Goal: Transaction & Acquisition: Obtain resource

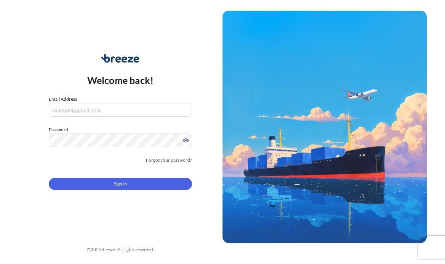
click at [84, 97] on div "Email Address" at bounding box center [120, 105] width 143 height 21
click at [85, 109] on input "Email Address" at bounding box center [120, 110] width 143 height 14
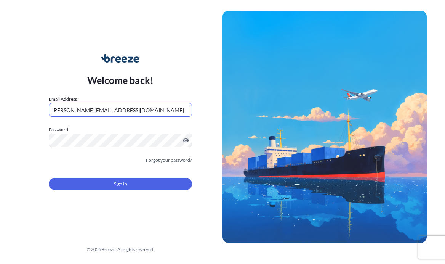
type input "[PERSON_NAME][EMAIL_ADDRESS][DOMAIN_NAME]"
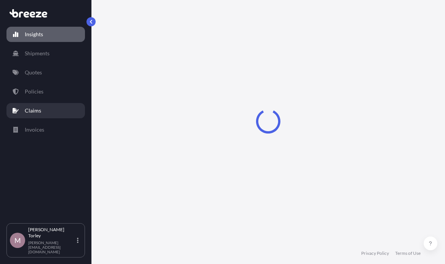
select select "2025"
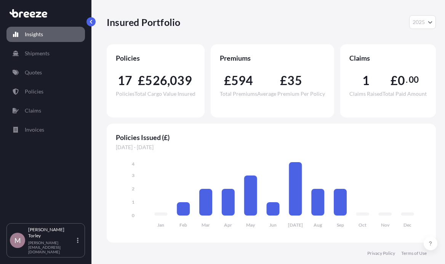
click at [44, 72] on link "Quotes" at bounding box center [45, 72] width 78 height 15
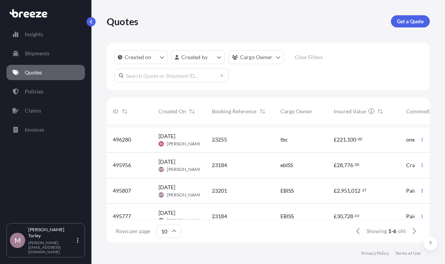
scroll to position [59, 0]
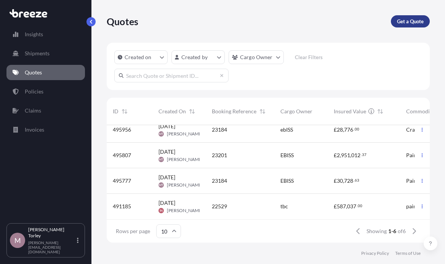
click at [395, 21] on link "Get a Quote" at bounding box center [410, 21] width 39 height 12
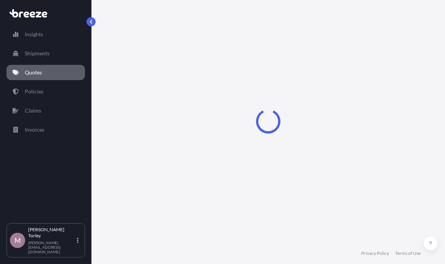
select select "Road"
select select "Sea"
select select "1"
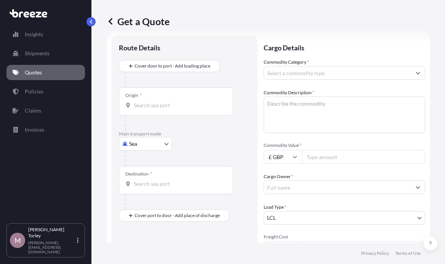
scroll to position [12, 0]
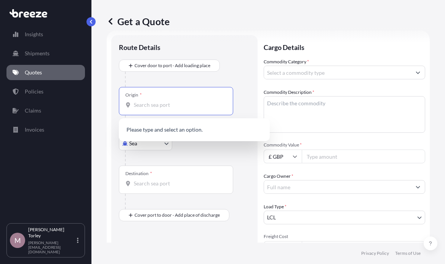
click at [165, 105] on input "Origin *" at bounding box center [179, 105] width 90 height 8
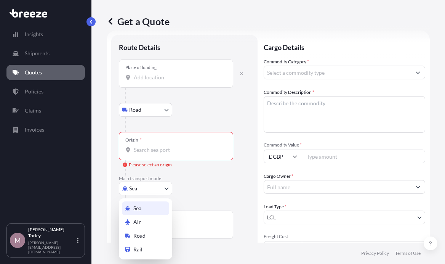
click at [152, 182] on body "0 options available. Insights Shipments Quotes Policies Claims Invoices M [PERS…" at bounding box center [222, 132] width 445 height 264
click at [141, 219] on div "Air" at bounding box center [145, 222] width 47 height 14
select select "Air"
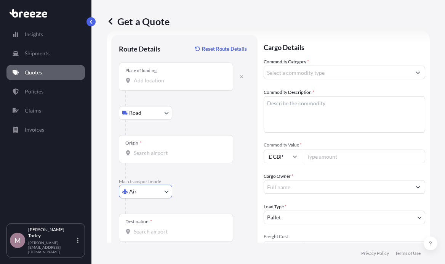
click at [148, 80] on input "Place of loading" at bounding box center [179, 81] width 90 height 8
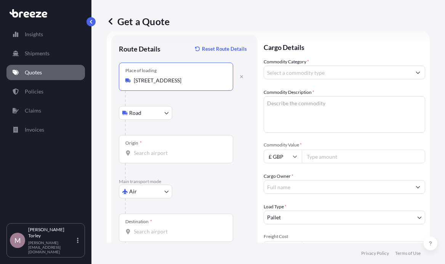
type input "[STREET_ADDRESS]"
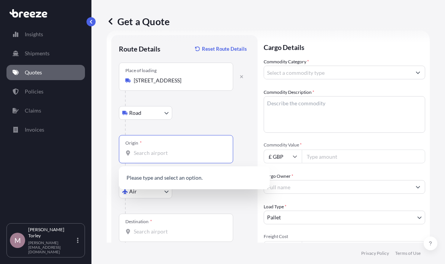
click at [154, 152] on input "Origin *" at bounding box center [179, 153] width 90 height 8
click at [217, 110] on div "Road Road Rail" at bounding box center [184, 113] width 131 height 14
click at [161, 153] on input "Origin * Please select an origin" at bounding box center [179, 153] width 90 height 8
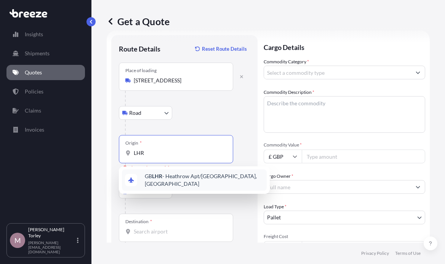
click at [187, 180] on span "GB LHR - Heathrow Apt/[GEOGRAPHIC_DATA], [GEOGRAPHIC_DATA]" at bounding box center [204, 179] width 119 height 15
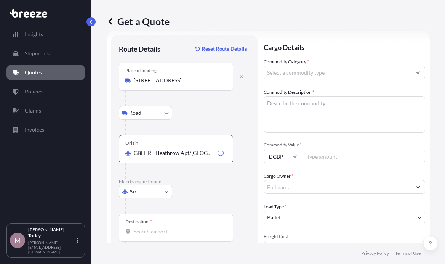
type input "GBLHR - Heathrow Apt/[GEOGRAPHIC_DATA], [GEOGRAPHIC_DATA]"
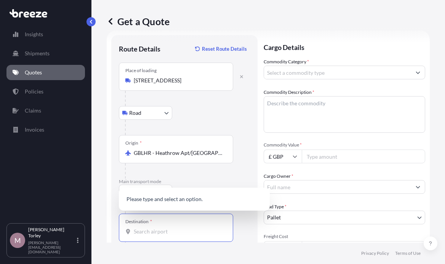
click at [158, 233] on input "Destination *" at bounding box center [179, 231] width 90 height 8
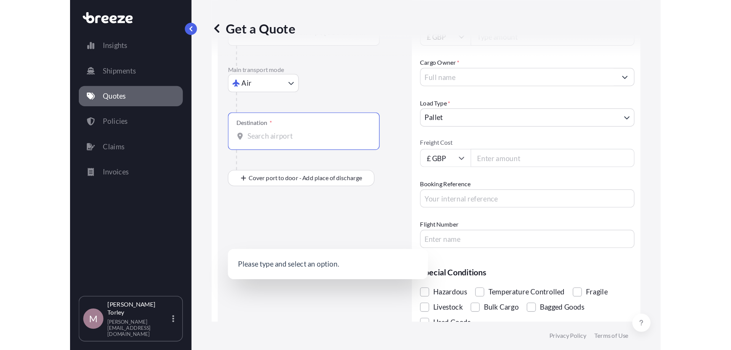
scroll to position [142, 0]
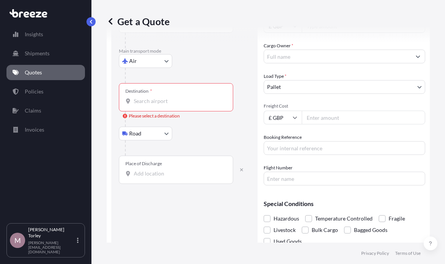
click at [141, 104] on input "Destination * Please select a destination" at bounding box center [179, 101] width 90 height 8
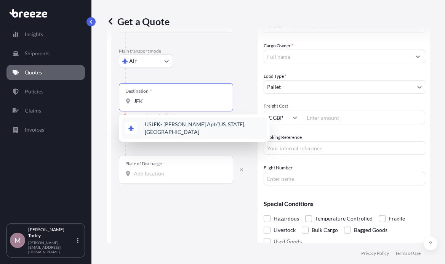
click at [171, 127] on span "US JFK - [PERSON_NAME] Apt/[US_STATE], [GEOGRAPHIC_DATA]" at bounding box center [204, 127] width 119 height 15
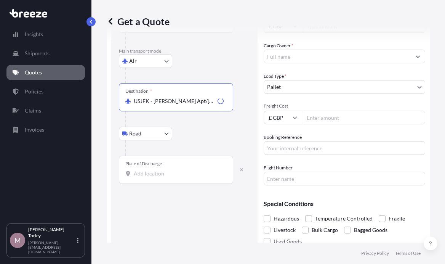
type input "USJFK - [PERSON_NAME] Apt/[US_STATE], [GEOGRAPHIC_DATA]"
click at [165, 172] on input "Place of Discharge" at bounding box center [179, 173] width 90 height 8
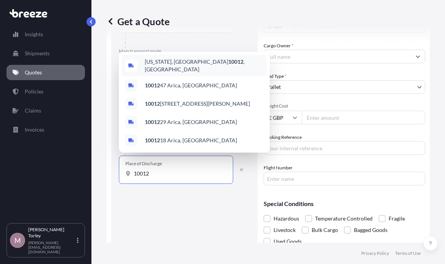
click at [183, 63] on span "[US_STATE][GEOGRAPHIC_DATA]" at bounding box center [204, 65] width 119 height 15
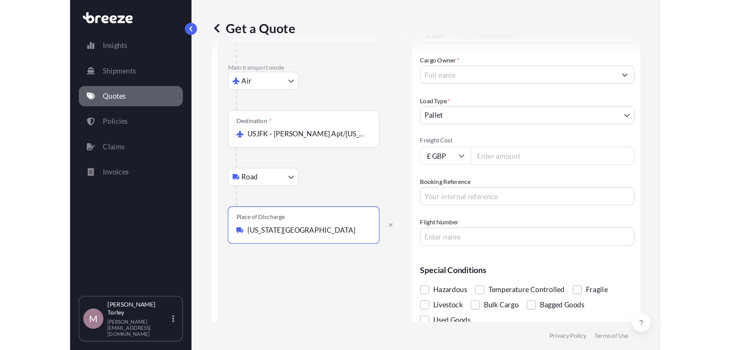
scroll to position [10, 0]
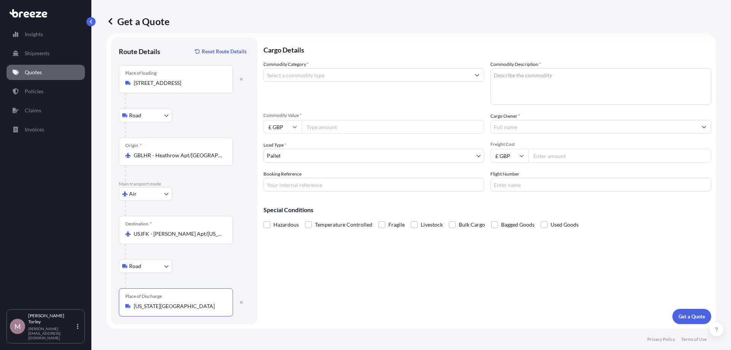
type input "[US_STATE][GEOGRAPHIC_DATA]"
click at [306, 188] on input "Booking Reference" at bounding box center [374, 185] width 221 height 14
type input "[PHONE_NUMBER]"
click at [444, 157] on input "Freight Cost" at bounding box center [620, 156] width 183 height 14
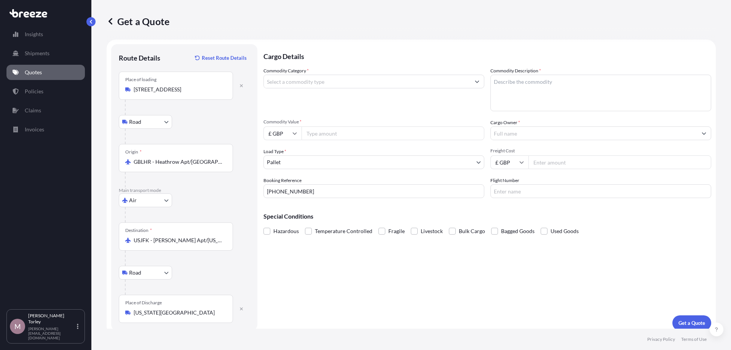
scroll to position [0, 0]
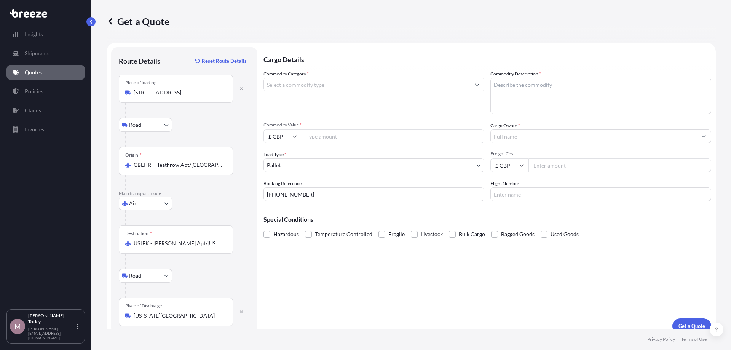
click at [444, 163] on input "Freight Cost" at bounding box center [620, 165] width 183 height 14
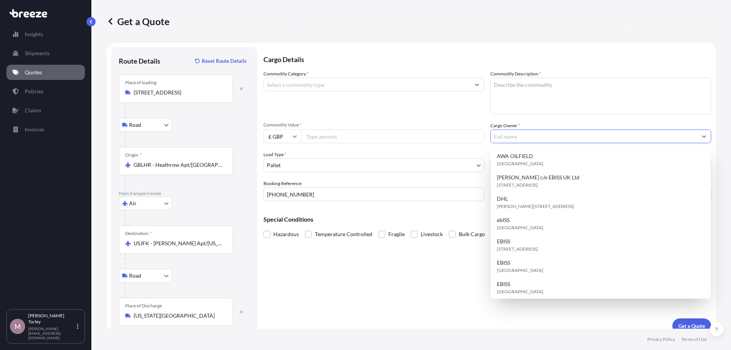
click at [444, 136] on input "Cargo Owner *" at bounding box center [594, 136] width 206 height 14
type input "EBISS"
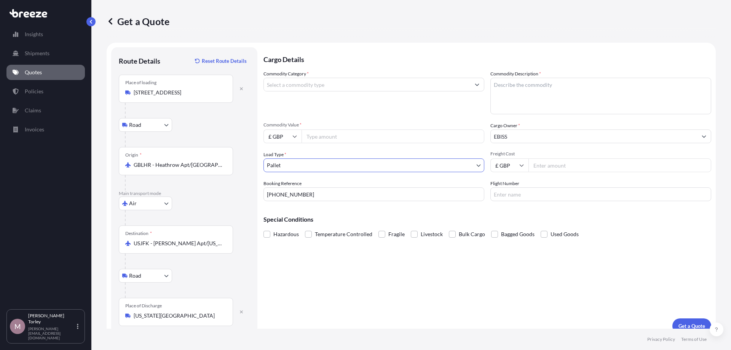
click at [444, 99] on textarea "Commodity Description *" at bounding box center [600, 96] width 221 height 37
click at [444, 90] on textarea "Commodity Description *" at bounding box center [600, 96] width 221 height 37
drag, startPoint x: 561, startPoint y: 86, endPoint x: 465, endPoint y: 89, distance: 96.4
click at [444, 89] on textarea "Sonic sculpture made up of a chair and a foot stool" at bounding box center [600, 96] width 221 height 37
click at [444, 86] on textarea "Chair and a foot stool" at bounding box center [600, 96] width 221 height 37
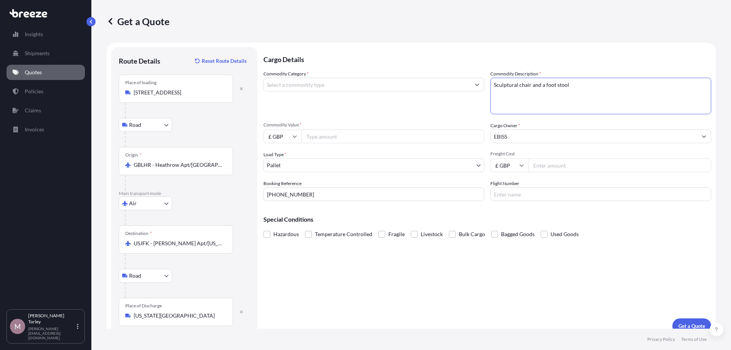
click at [444, 82] on textarea "Sculptural chair and a foot stool" at bounding box center [600, 96] width 221 height 37
type textarea "Sculptural chair and foot stool"
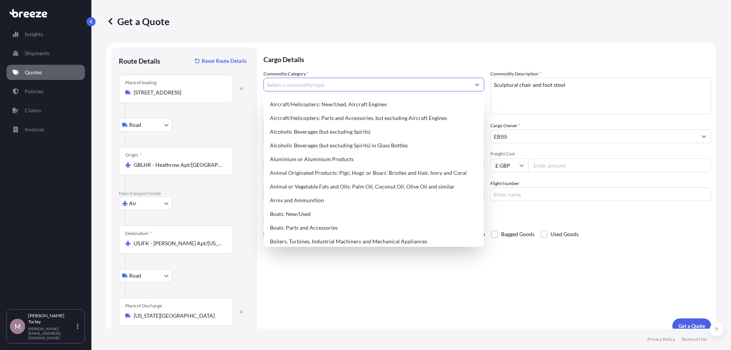
click at [321, 89] on input "Commodity Category *" at bounding box center [367, 85] width 206 height 14
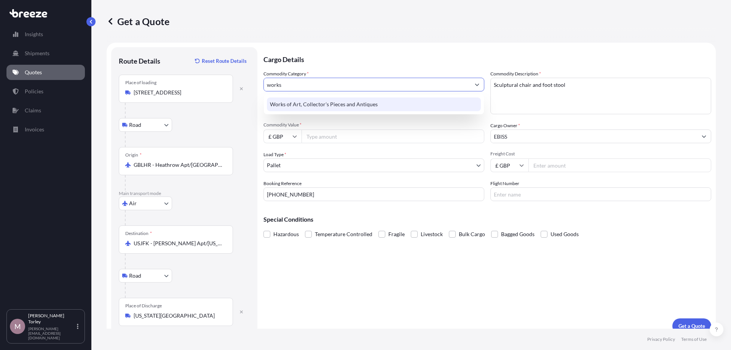
click at [324, 100] on div "Works of Art, Collector's Pieces and Antiques" at bounding box center [374, 104] width 214 height 14
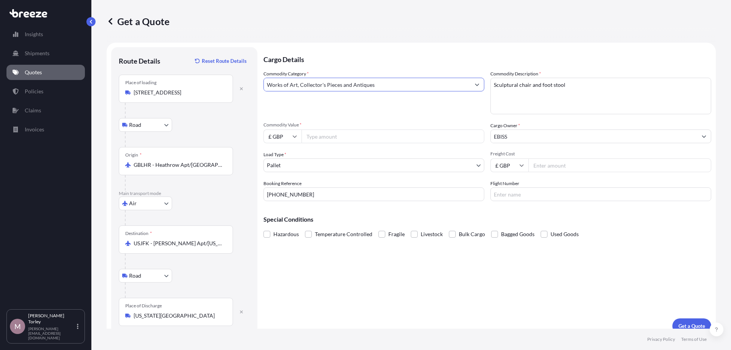
type input "Works of Art, Collector's Pieces and Antiques"
click at [323, 134] on input "Commodity Value *" at bounding box center [393, 136] width 183 height 14
type input "8000"
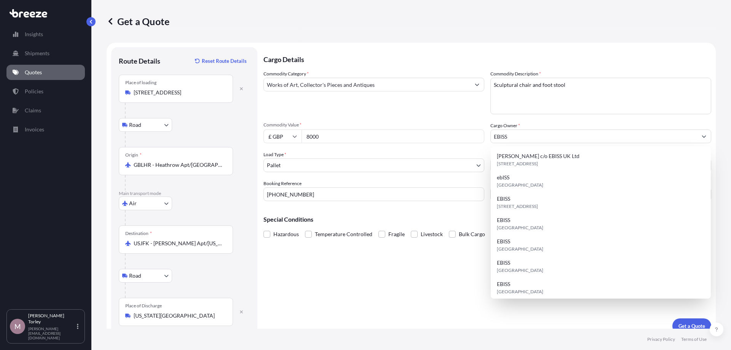
click at [339, 263] on div "Cargo Details Commodity Category * Works of Art, Collector's Pieces and Antique…" at bounding box center [488, 190] width 448 height 286
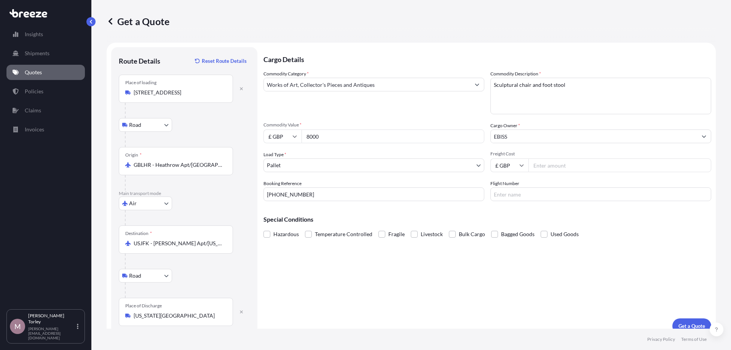
click at [444, 241] on div "Cargo Details Commodity Category * Works of Art, Collector's Pieces and Antique…" at bounding box center [488, 190] width 448 height 286
click at [444, 263] on button "Get a Quote" at bounding box center [691, 325] width 39 height 15
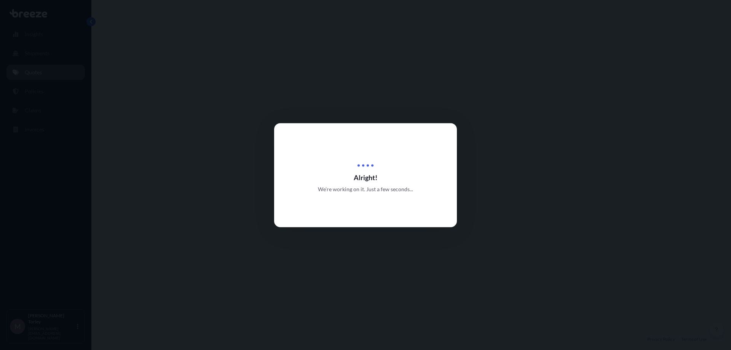
select select "Road"
select select "Air"
select select "Road"
select select "1"
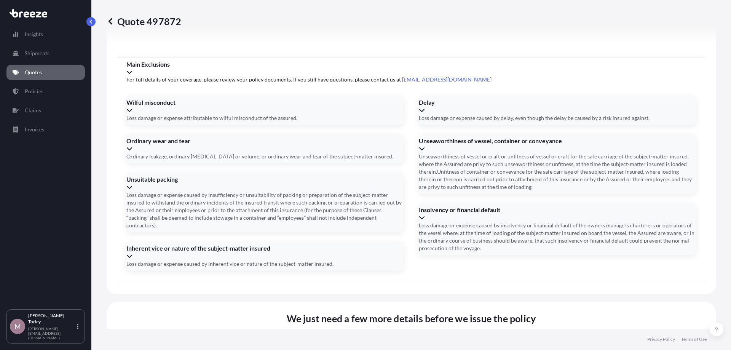
scroll to position [1002, 0]
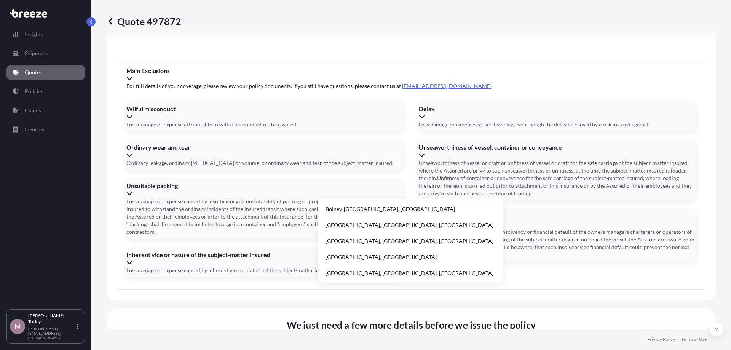
click at [379, 205] on li "Bolney, [GEOGRAPHIC_DATA], [GEOGRAPHIC_DATA]" at bounding box center [410, 209] width 179 height 14
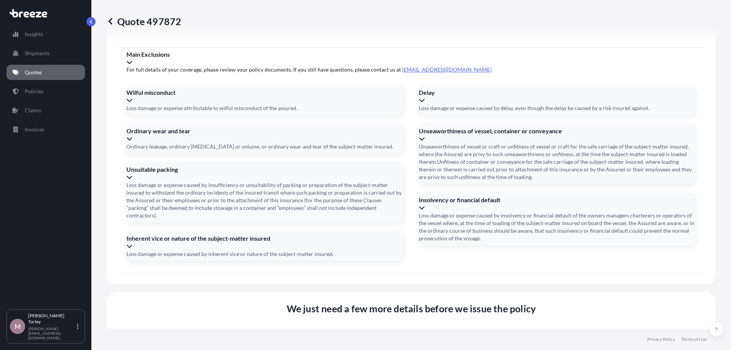
type input "[PERSON_NAME], Haywards Heath RH17, [GEOGRAPHIC_DATA]"
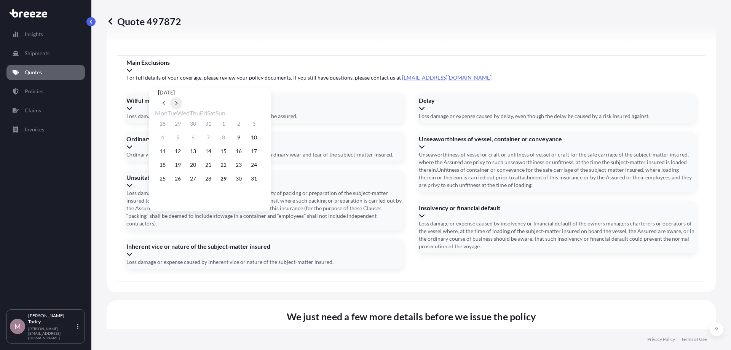
click at [182, 97] on button at bounding box center [176, 103] width 12 height 12
click at [164, 125] on button "1" at bounding box center [163, 124] width 12 height 12
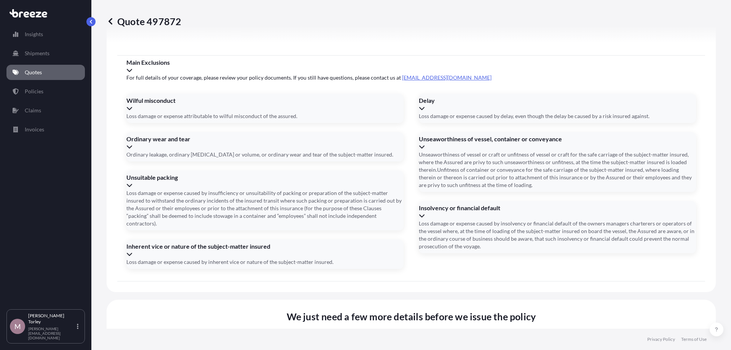
type input "[DATE]"
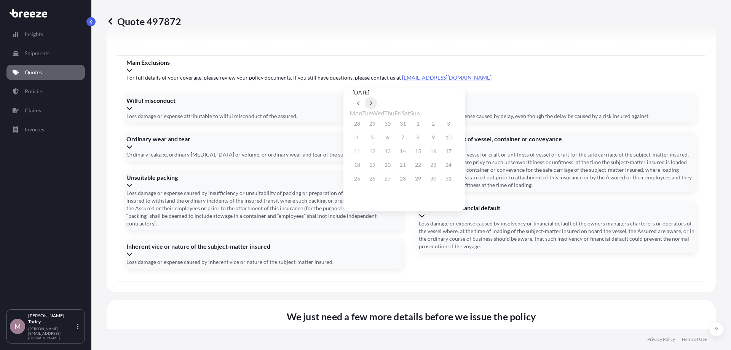
click at [377, 97] on button at bounding box center [371, 103] width 12 height 12
click at [360, 101] on icon at bounding box center [358, 103] width 3 height 5
click at [374, 184] on button "30" at bounding box center [372, 179] width 12 height 12
type input "[DATE]"
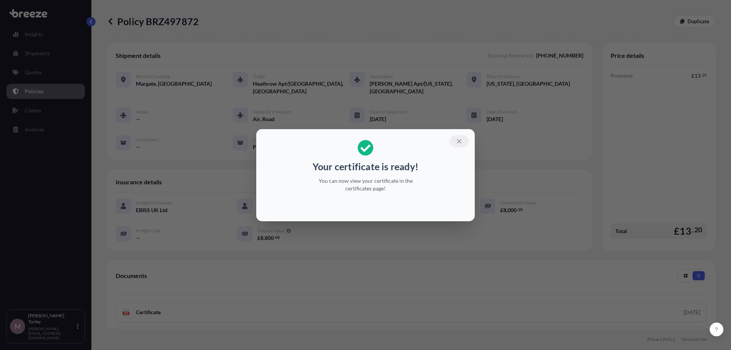
click at [444, 142] on icon "button" at bounding box center [459, 141] width 7 height 7
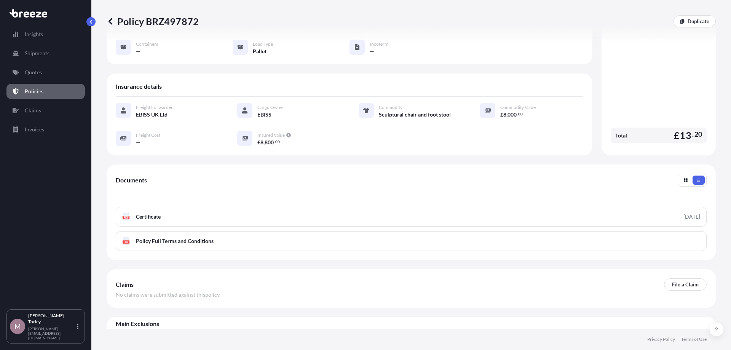
scroll to position [108, 0]
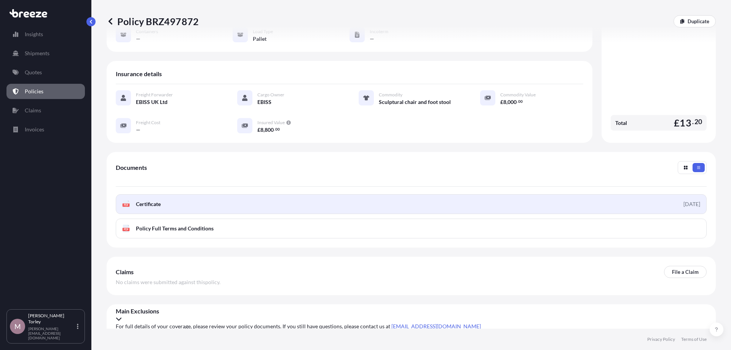
click at [444, 204] on link "PDF Certificate [DATE]" at bounding box center [411, 204] width 591 height 20
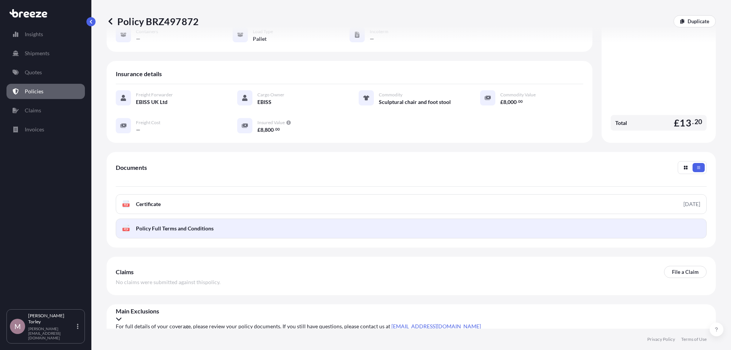
click at [444, 235] on link "PDF Policy Full Terms and Conditions" at bounding box center [411, 229] width 591 height 20
